Goal: Task Accomplishment & Management: Manage account settings

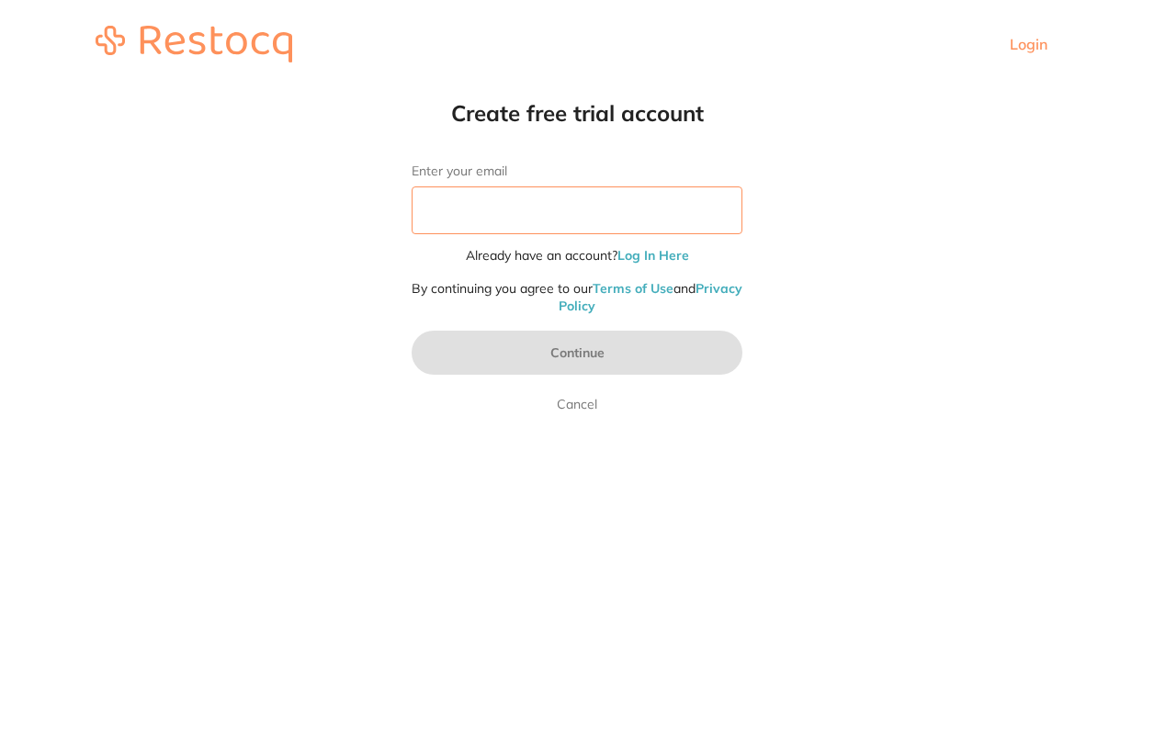
click at [581, 218] on input "Enter your email" at bounding box center [577, 210] width 331 height 48
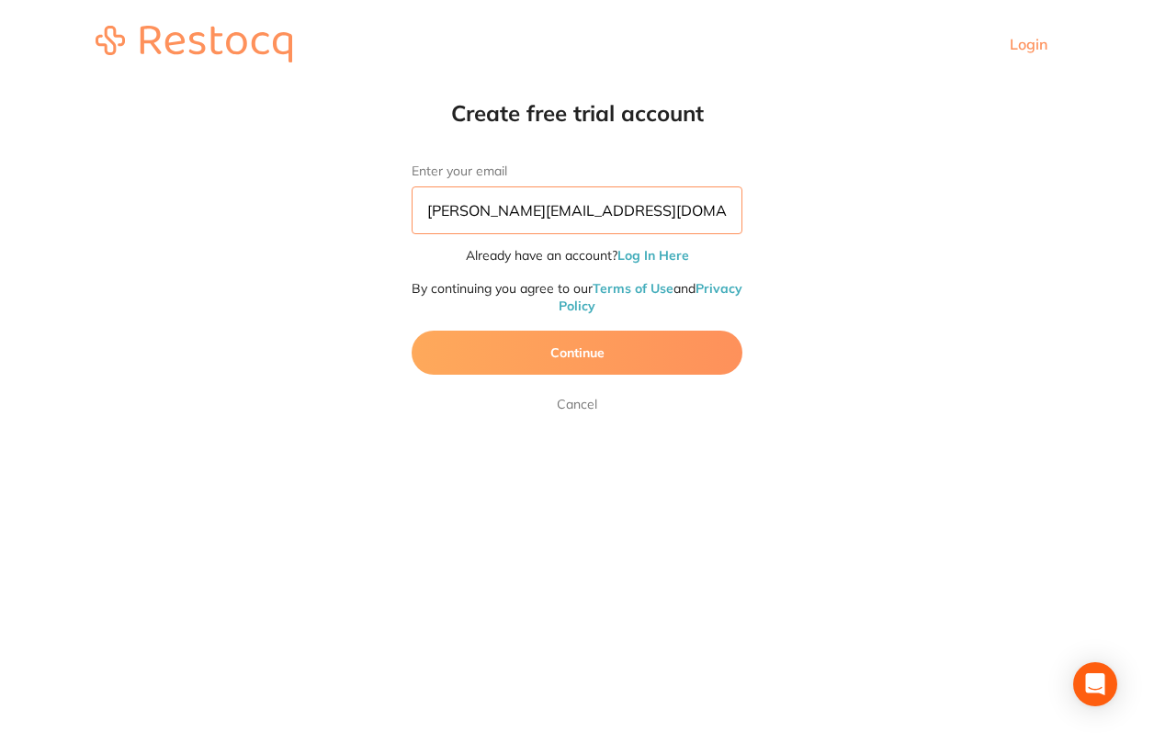
type input "[PERSON_NAME][EMAIL_ADDRESS][DOMAIN_NAME]"
click at [577, 352] on button "Continue" at bounding box center [577, 353] width 331 height 44
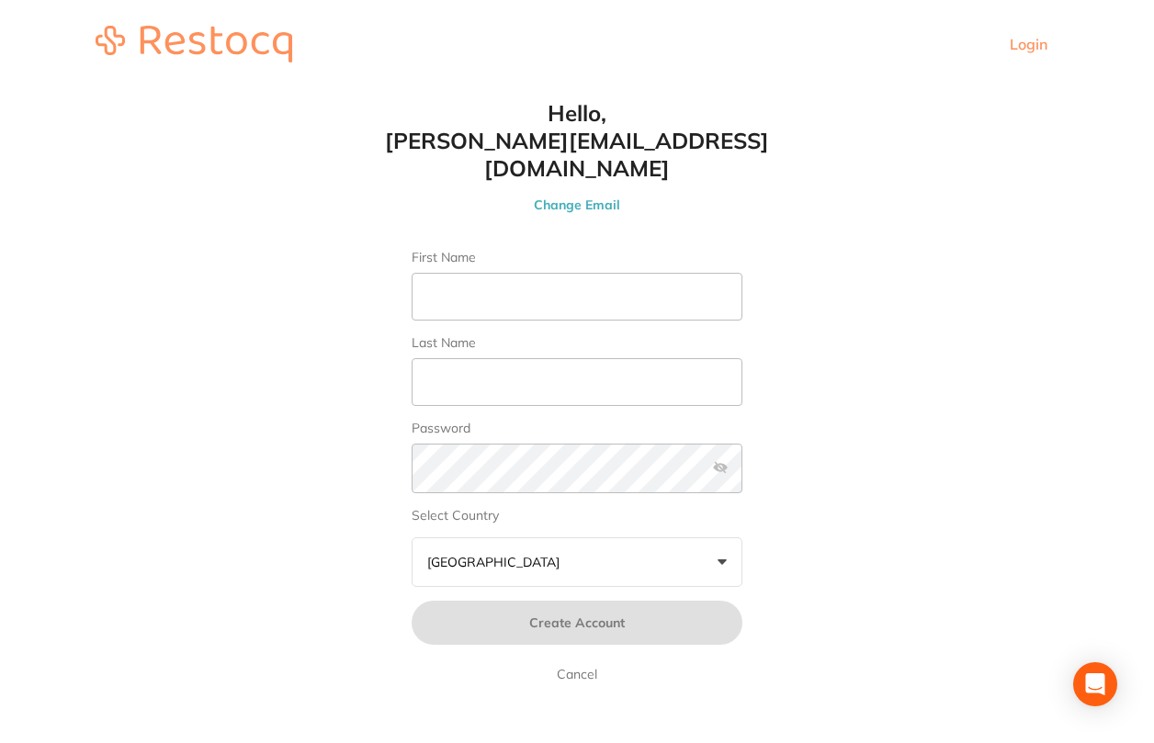
scroll to position [1, 0]
click at [1019, 45] on link "Login" at bounding box center [1029, 44] width 38 height 18
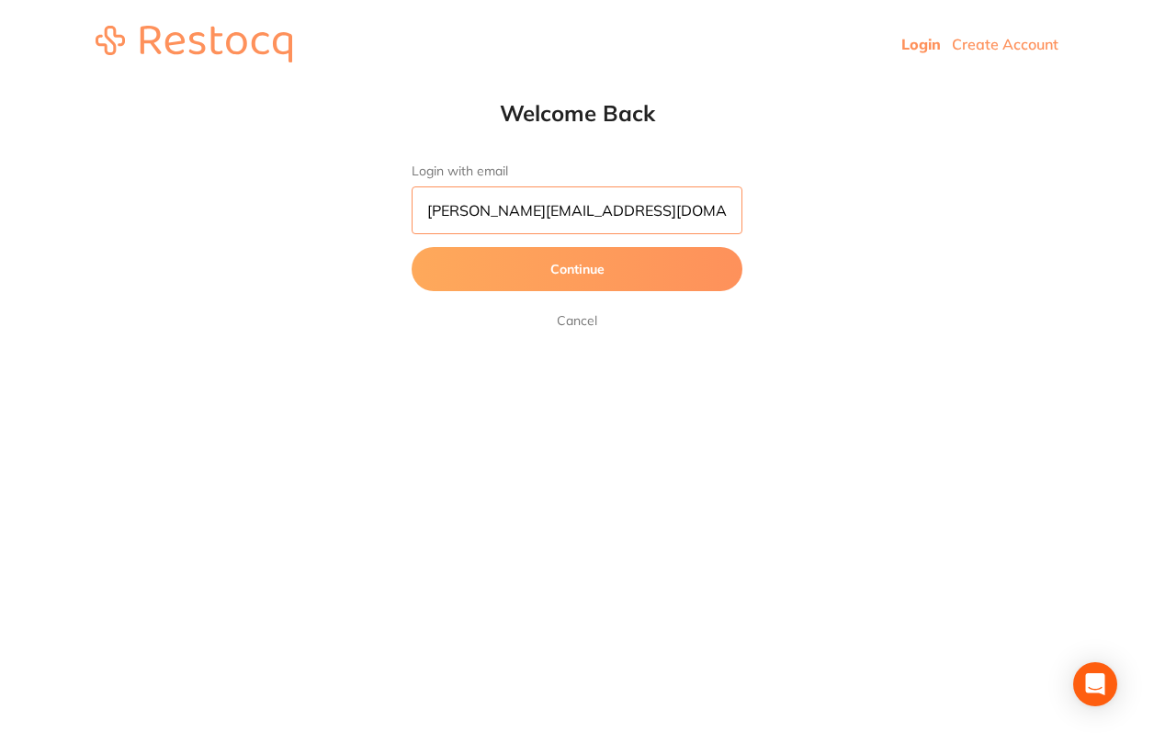
type input "[PERSON_NAME][EMAIL_ADDRESS][DOMAIN_NAME]"
click at [577, 270] on button "Continue" at bounding box center [577, 269] width 331 height 44
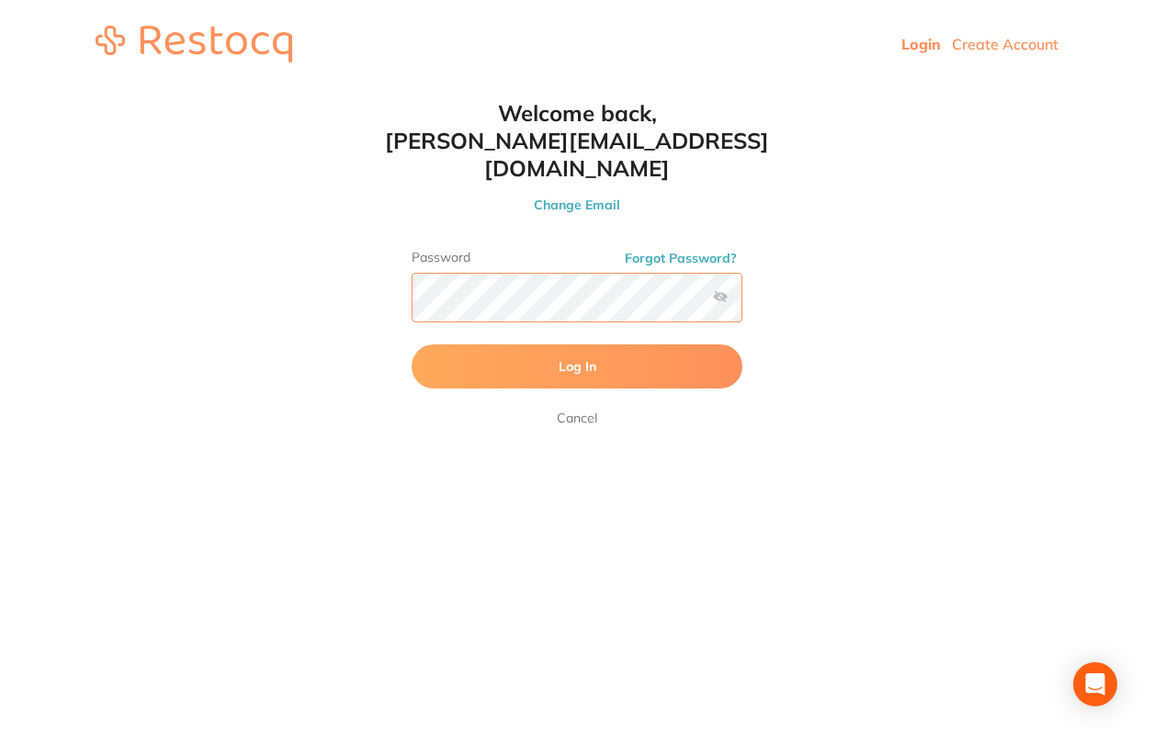
click at [577, 344] on button "Log In" at bounding box center [577, 366] width 331 height 44
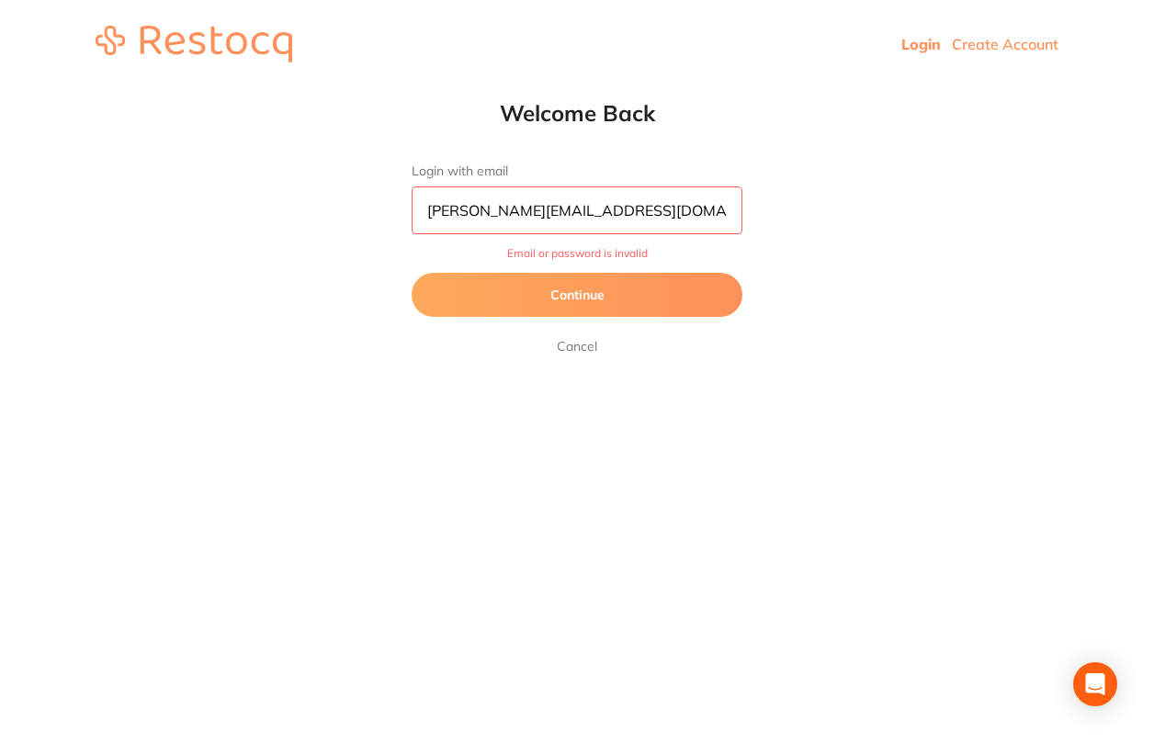
click at [503, 295] on button "Continue" at bounding box center [577, 295] width 331 height 44
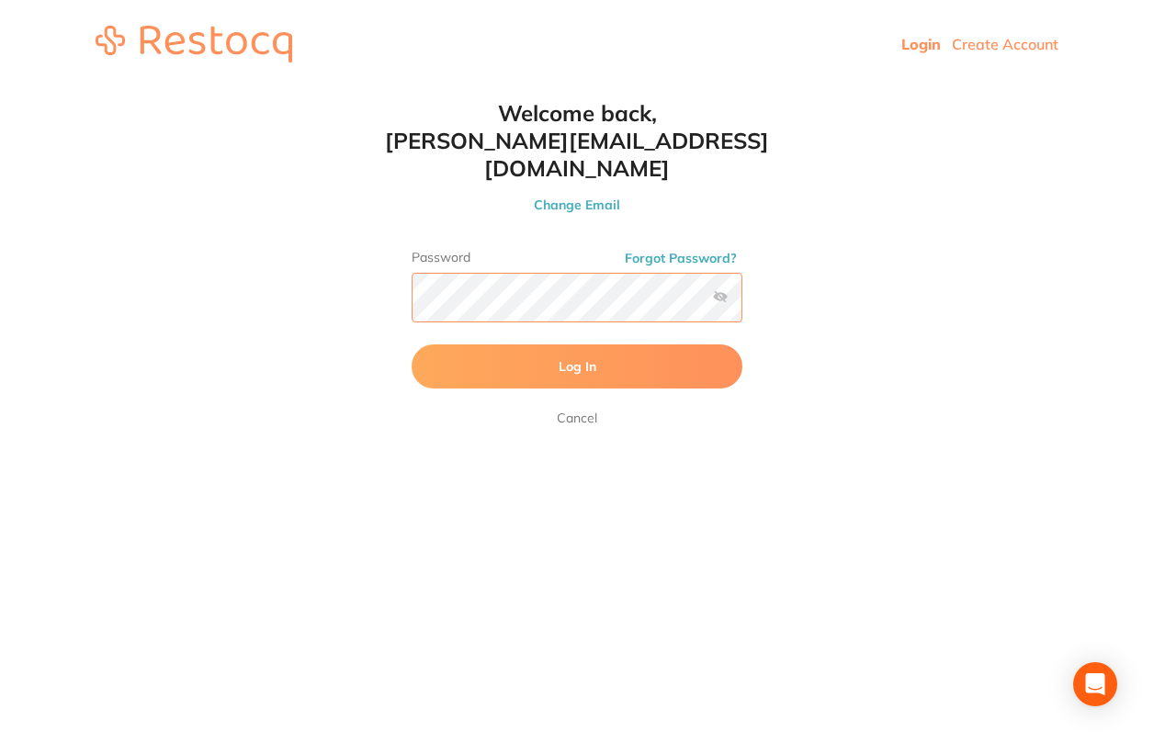
click at [577, 344] on button "Log In" at bounding box center [577, 366] width 331 height 44
